Goal: Find specific page/section: Find specific page/section

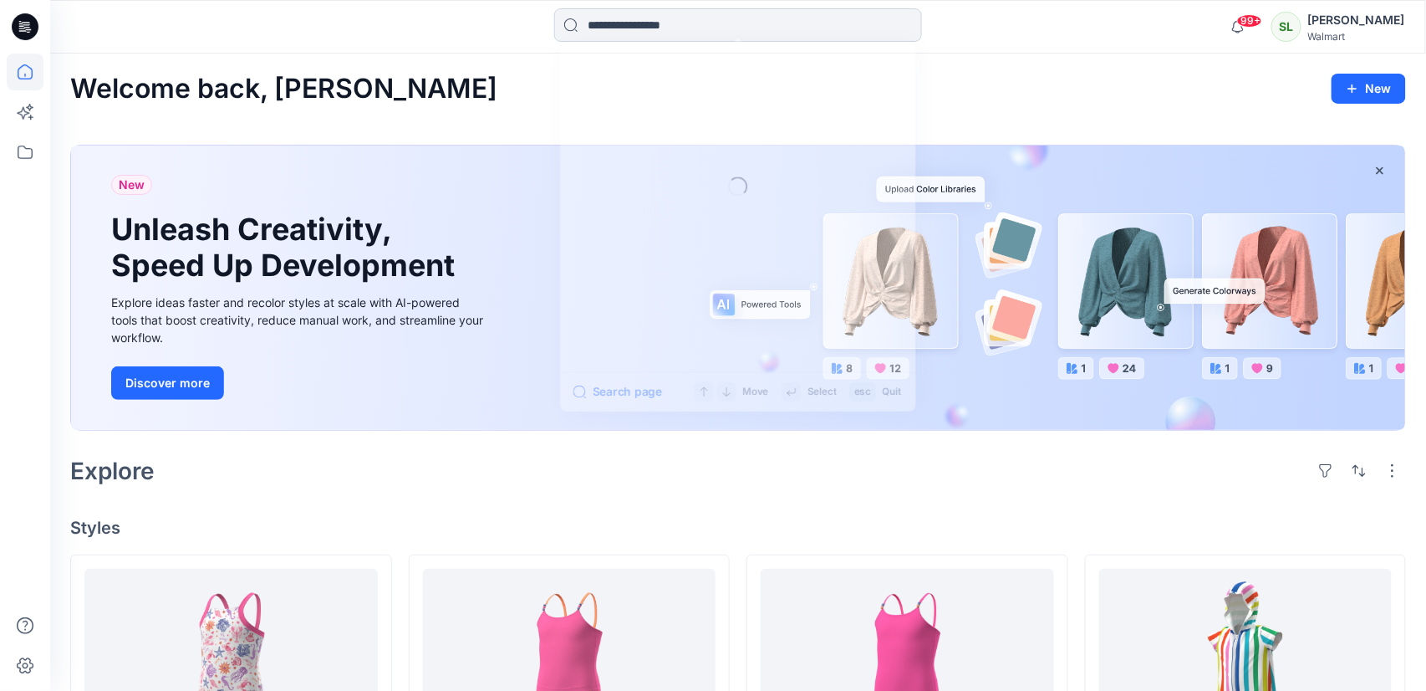
click at [679, 21] on input at bounding box center [738, 24] width 368 height 33
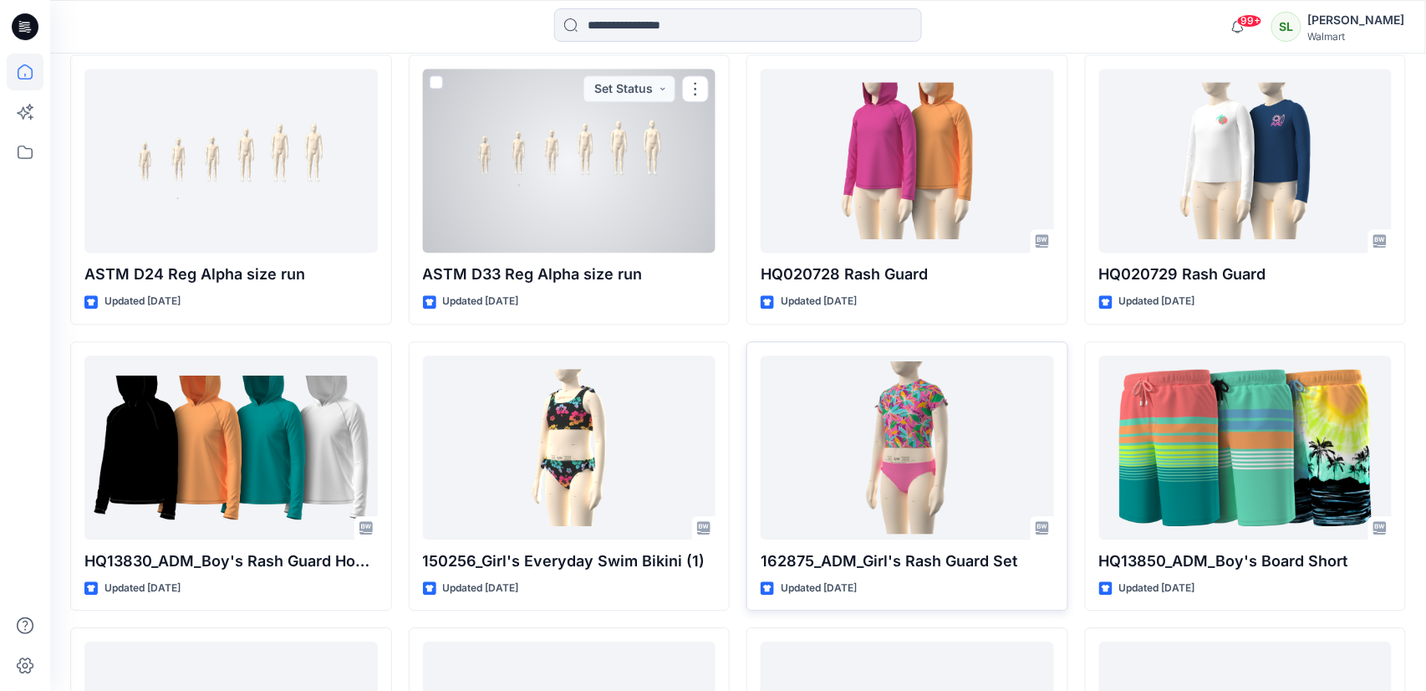
scroll to position [7687, 0]
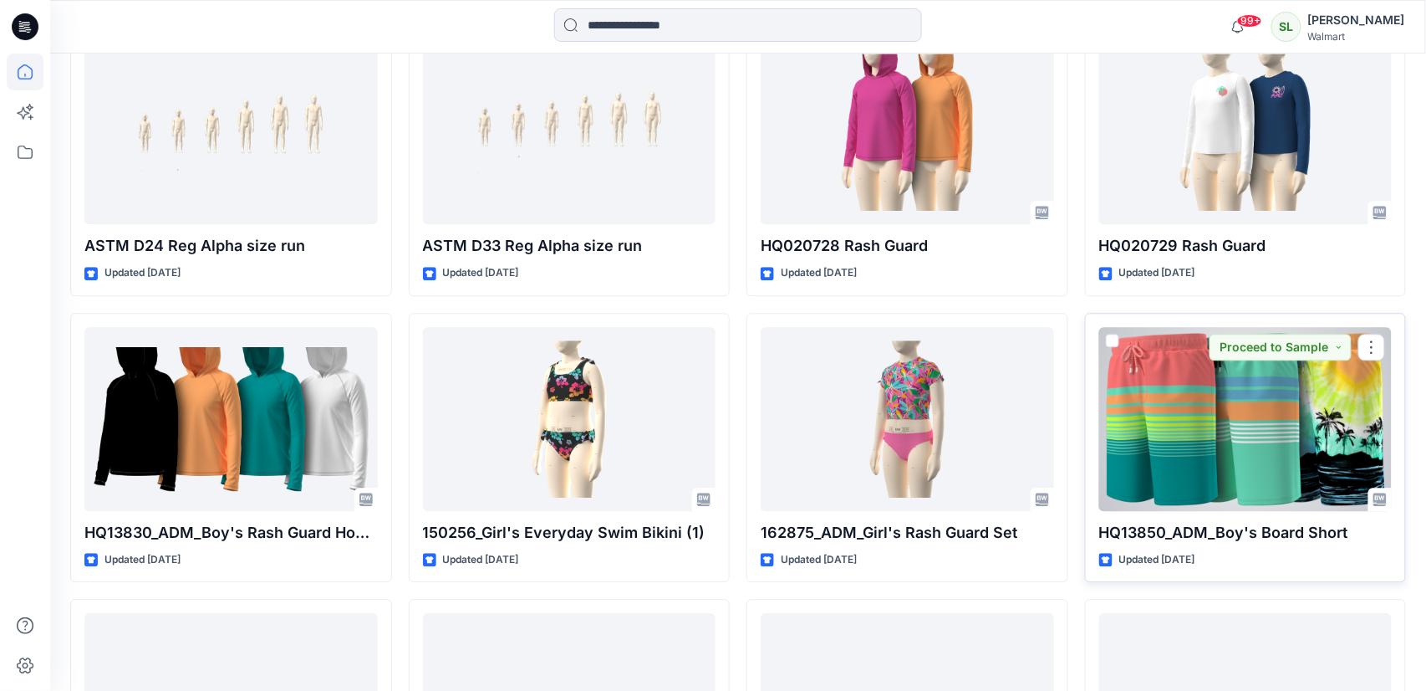
click at [1161, 425] on div at bounding box center [1245, 419] width 293 height 184
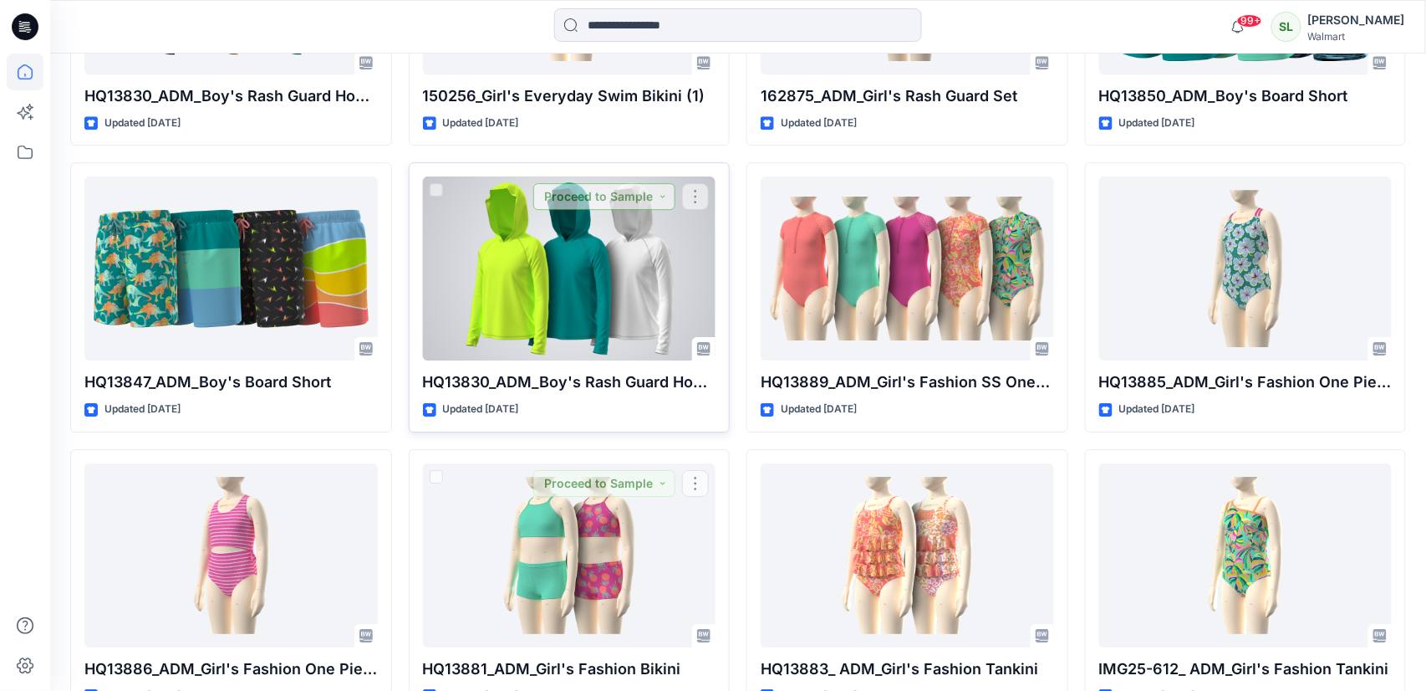
scroll to position [8104, 0]
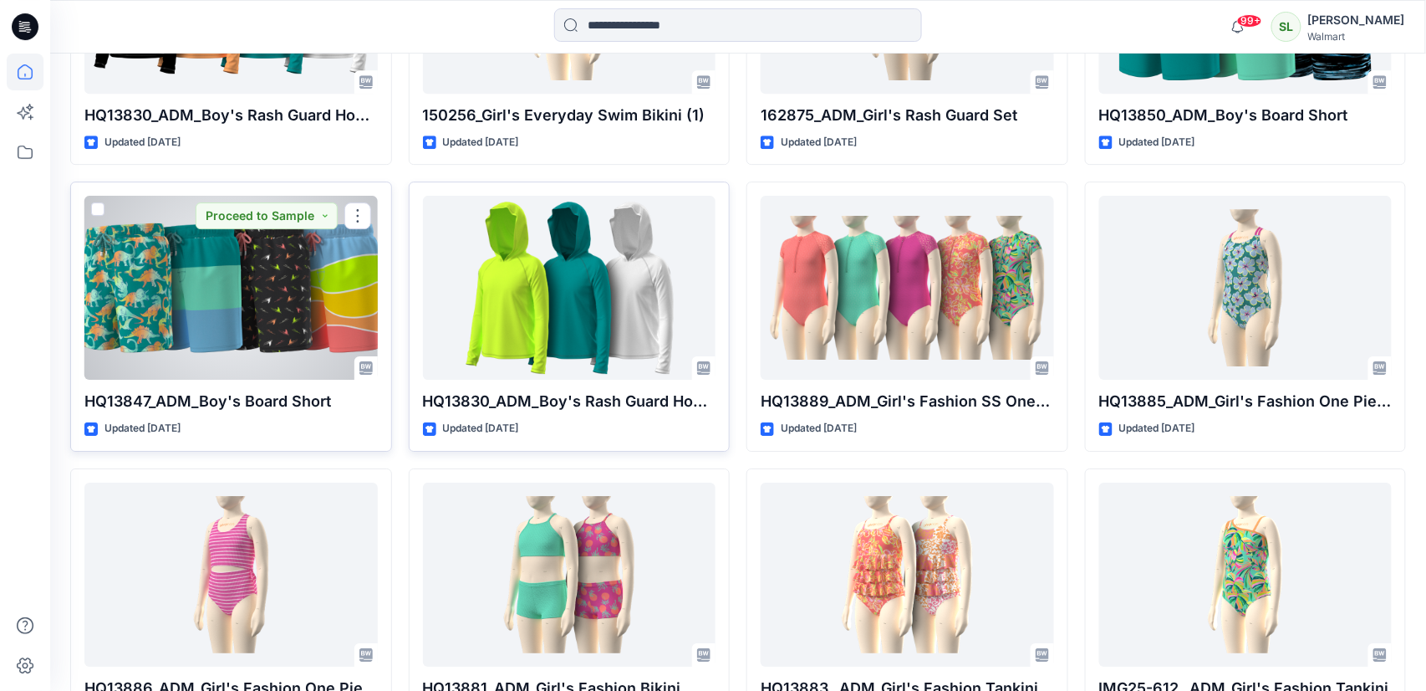
click at [249, 241] on div at bounding box center [230, 288] width 293 height 184
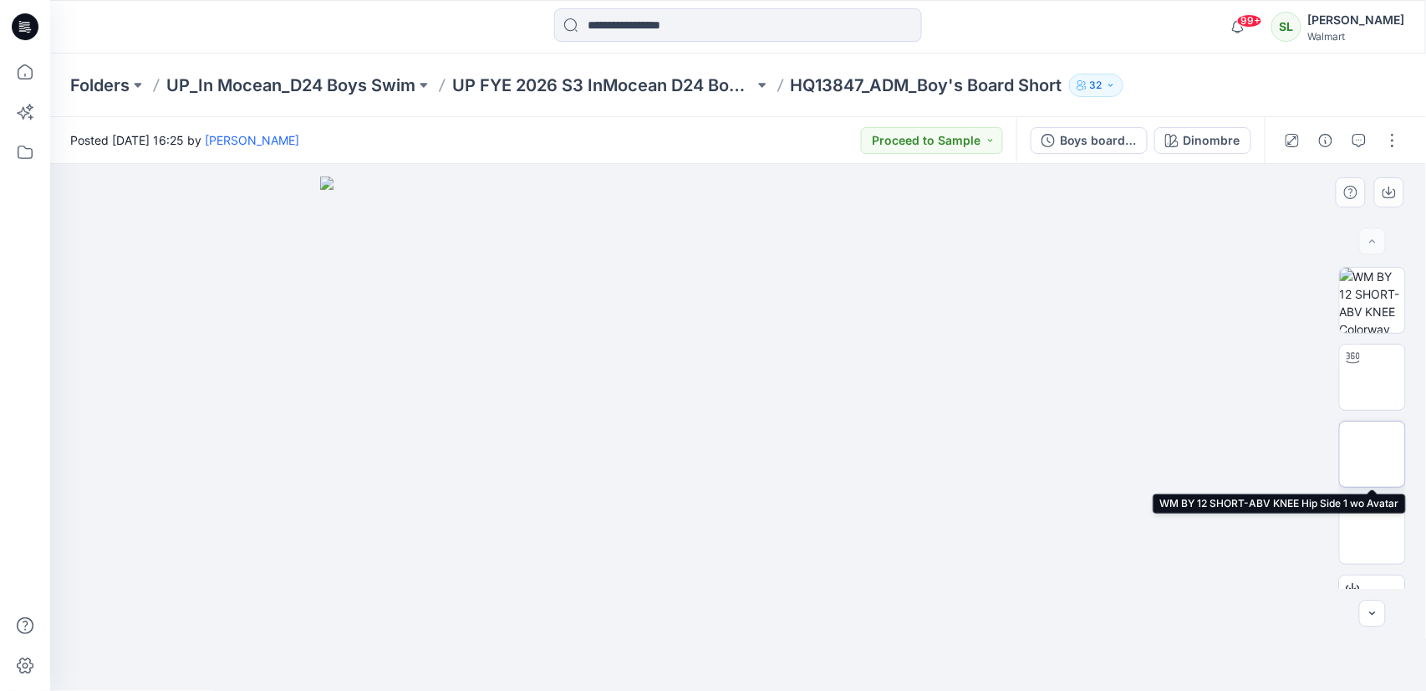
click at [1373, 454] on img at bounding box center [1373, 454] width 0 height 0
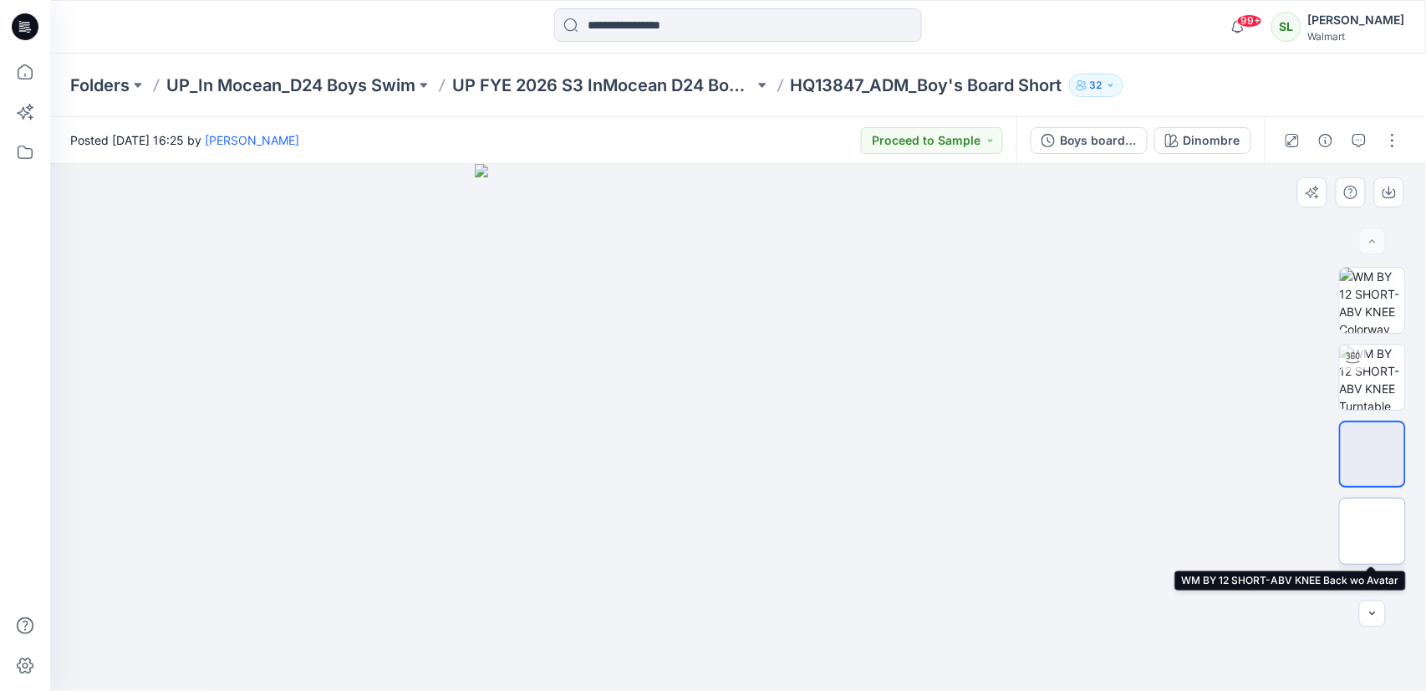
click at [1373, 531] on img at bounding box center [1373, 531] width 0 height 0
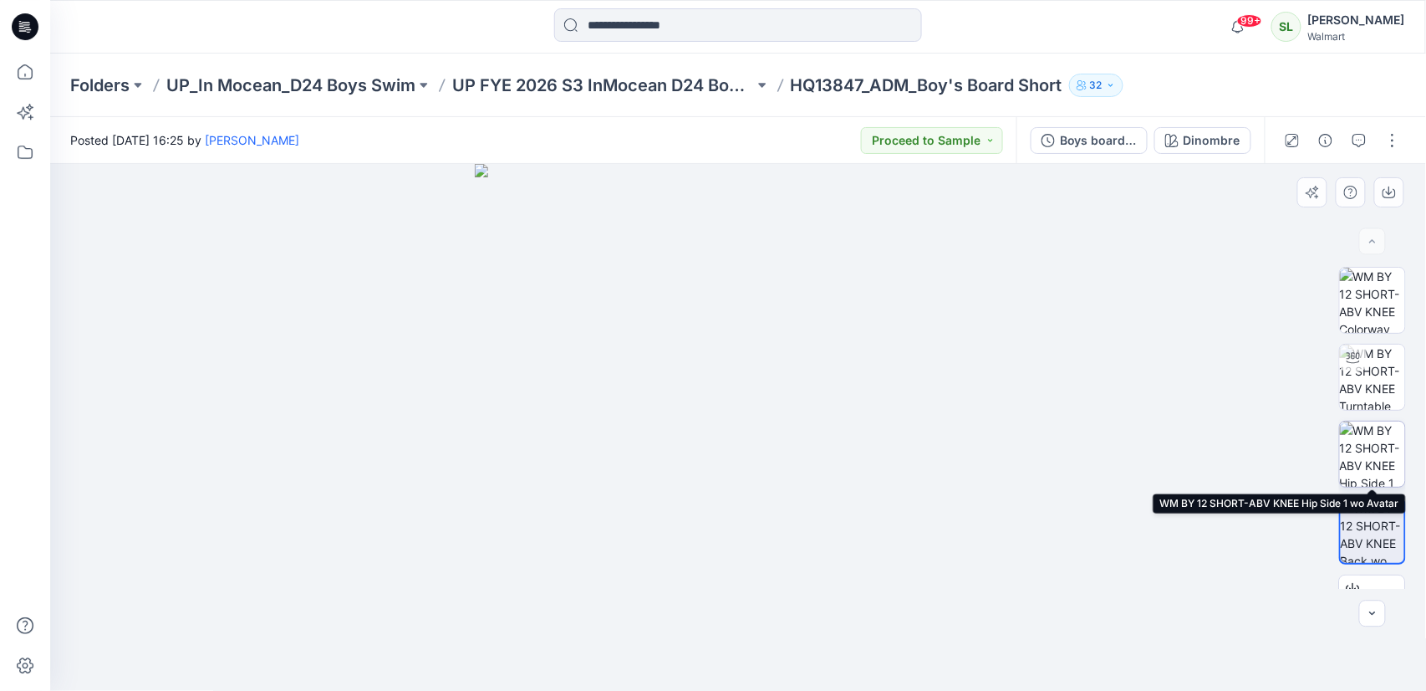
click at [1373, 460] on img at bounding box center [1372, 453] width 65 height 65
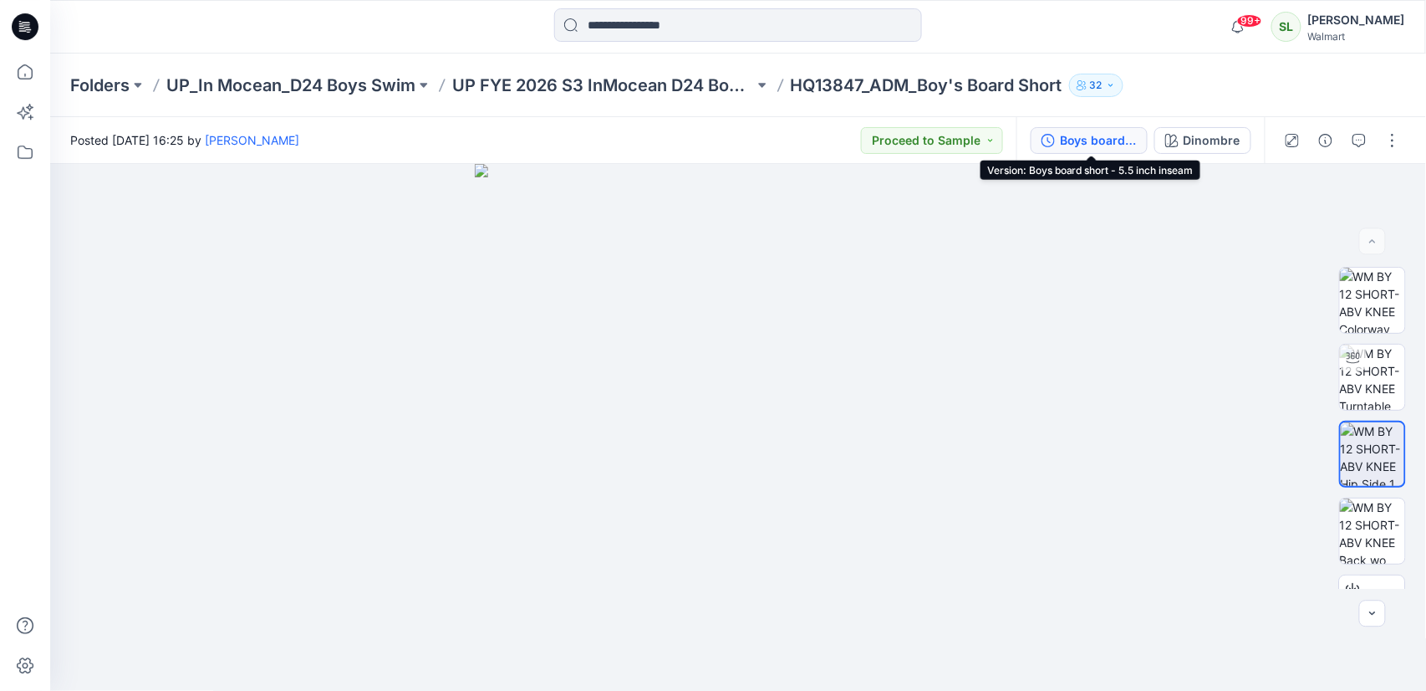
click at [1080, 137] on div "Boys board short - 5.5 inch inseam" at bounding box center [1098, 140] width 77 height 18
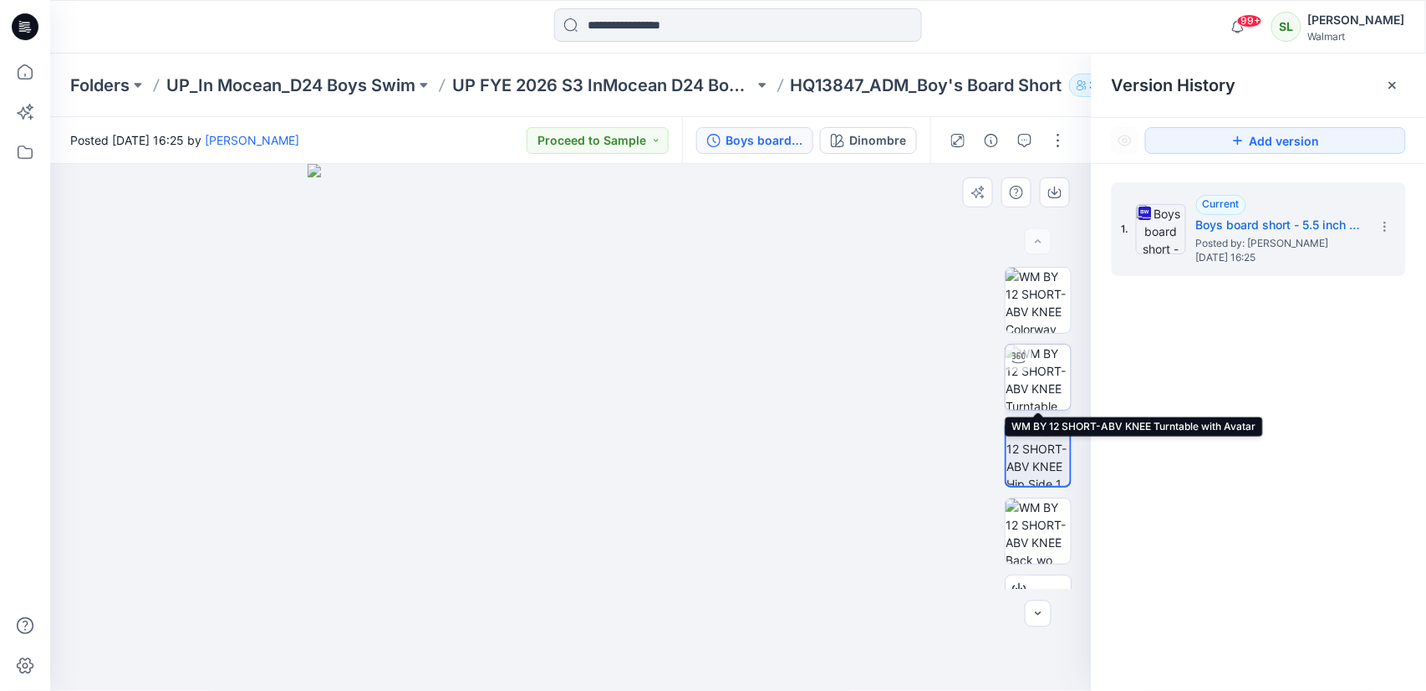
click at [1041, 384] on img at bounding box center [1038, 376] width 65 height 65
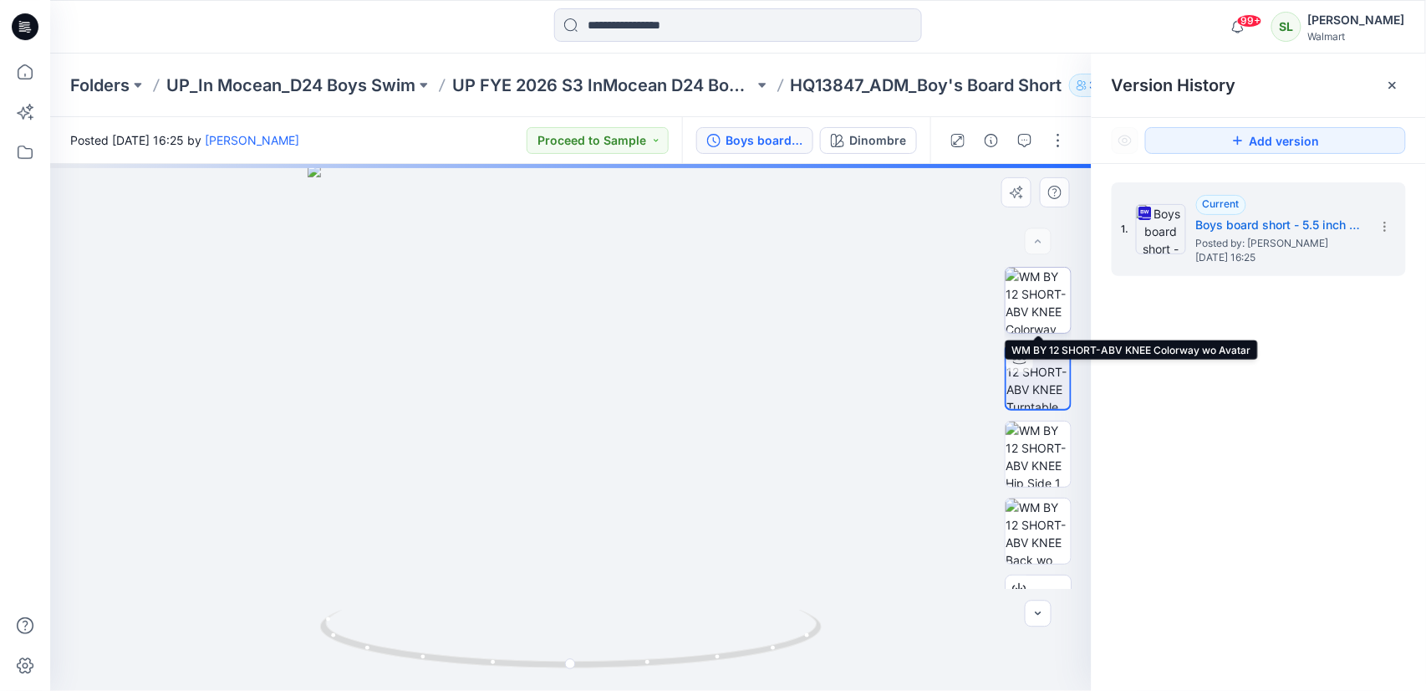
click at [1034, 286] on img at bounding box center [1038, 300] width 65 height 65
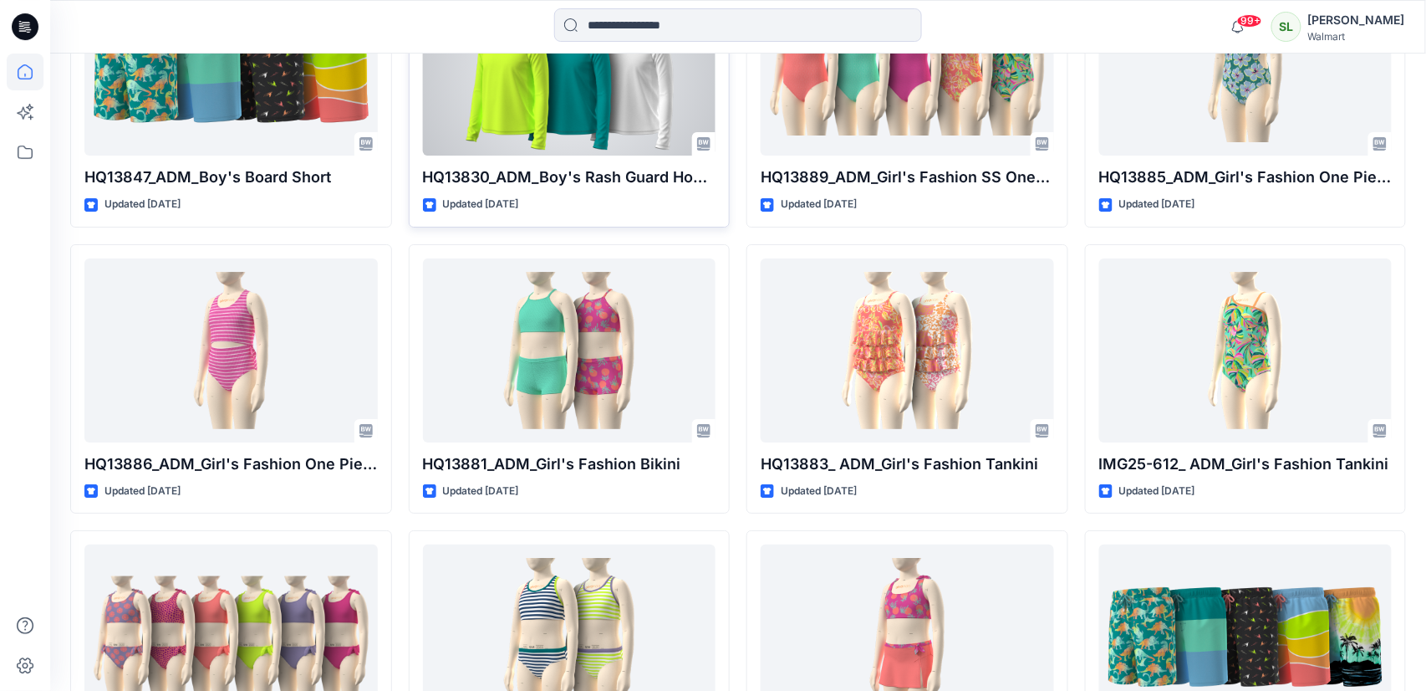
scroll to position [8517, 0]
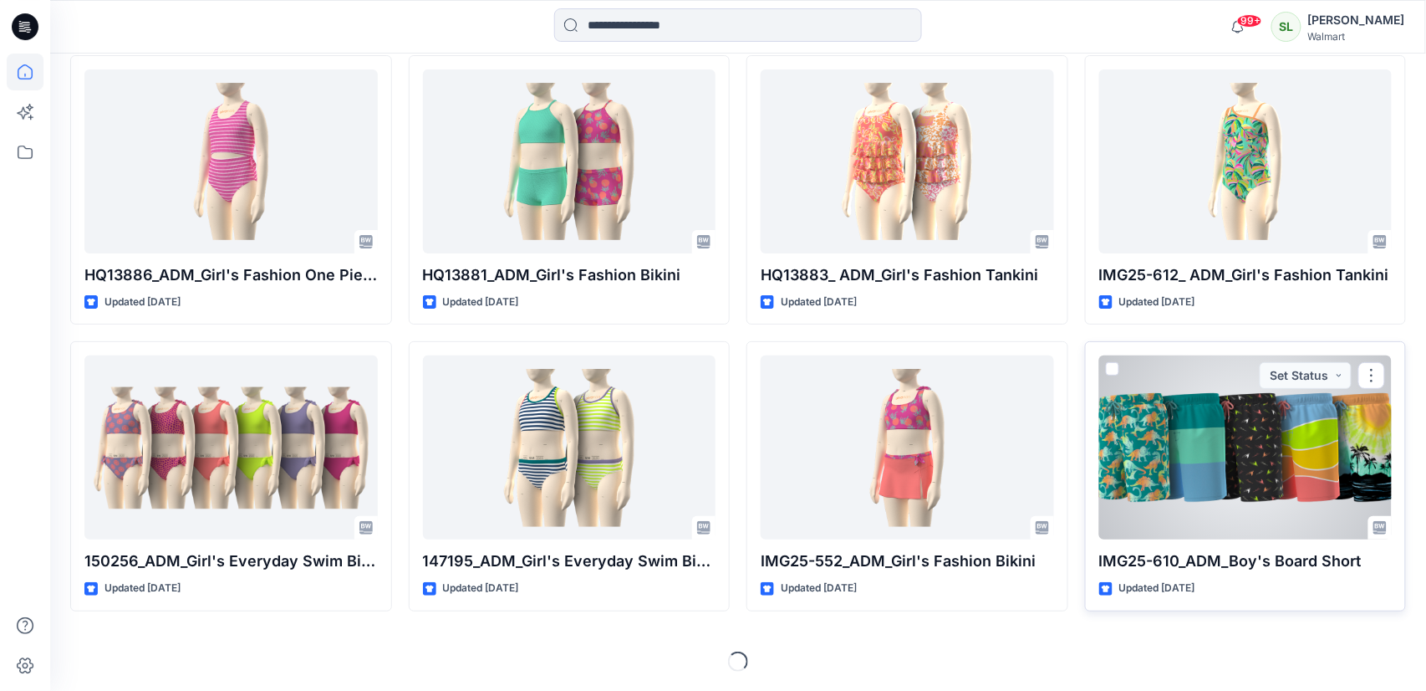
click at [1190, 494] on div at bounding box center [1245, 447] width 293 height 184
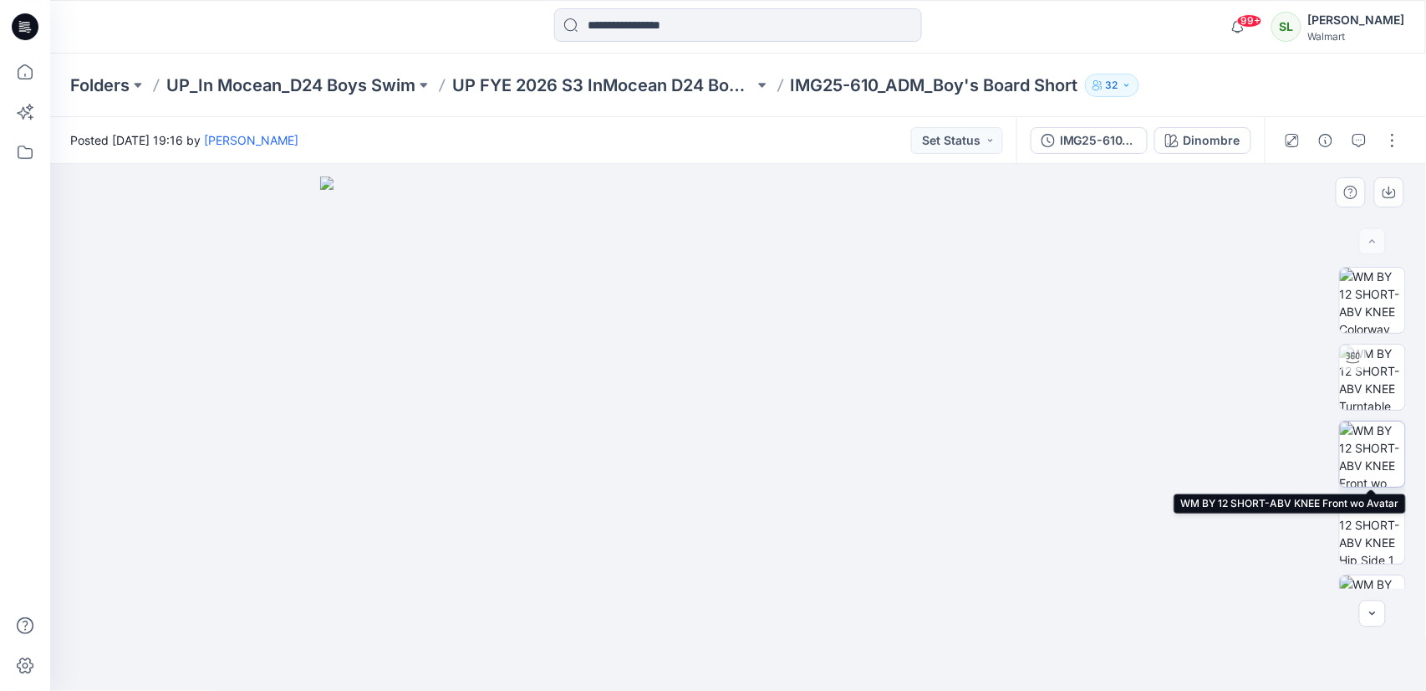
click at [1381, 463] on img at bounding box center [1372, 453] width 65 height 65
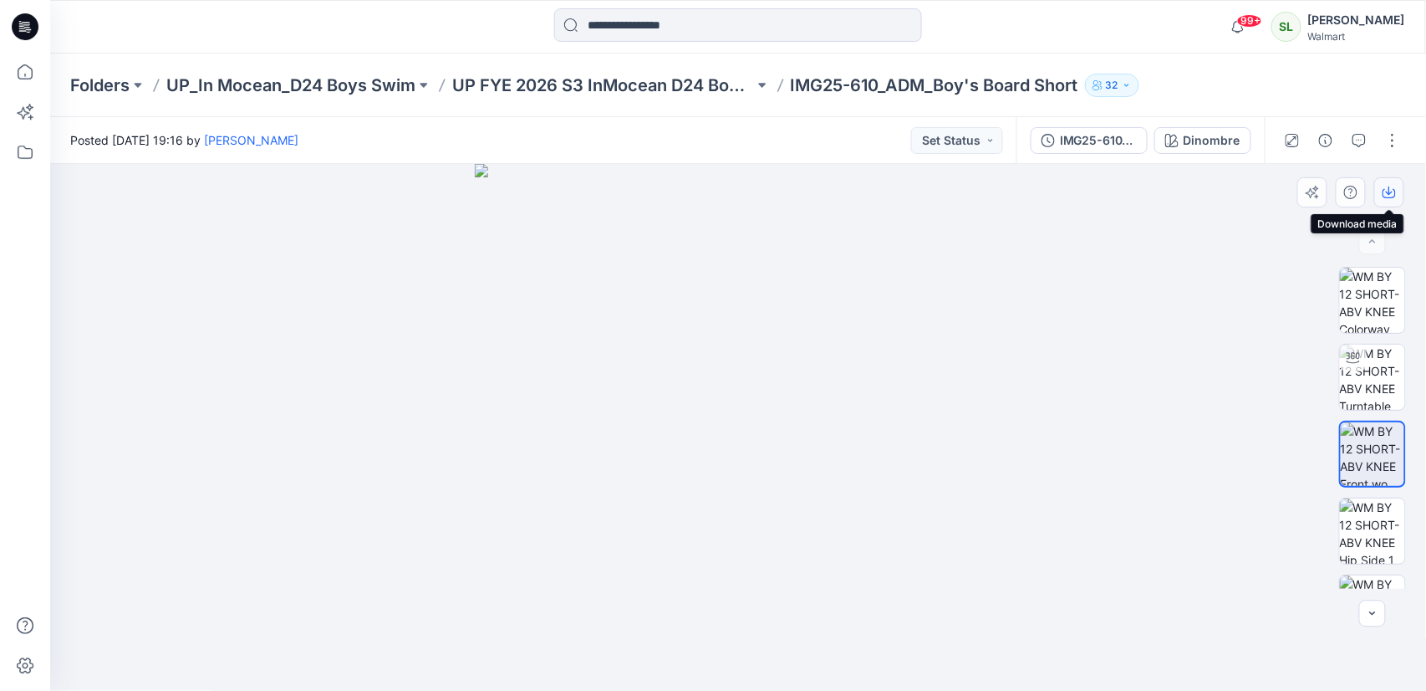
click at [1389, 188] on icon "button" at bounding box center [1389, 190] width 7 height 8
